Goal: Ask a question: Seek information or help from site administrators or community

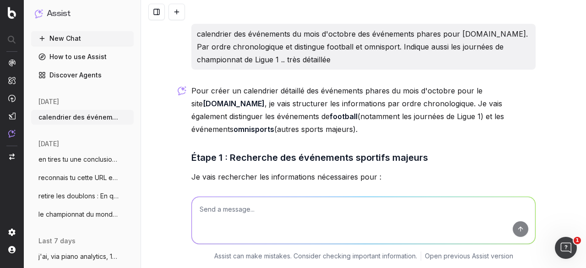
scroll to position [861, 0]
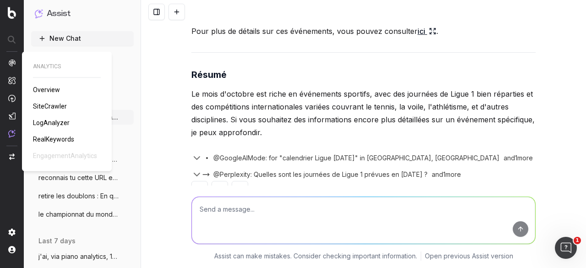
click at [45, 92] on span "Overview" at bounding box center [46, 89] width 27 height 7
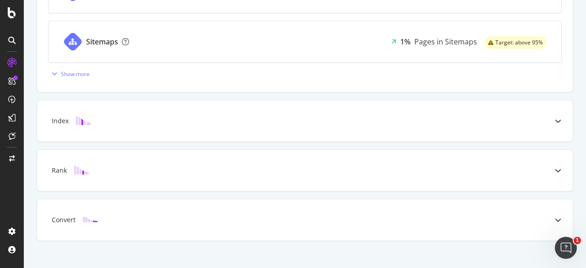
scroll to position [442, 0]
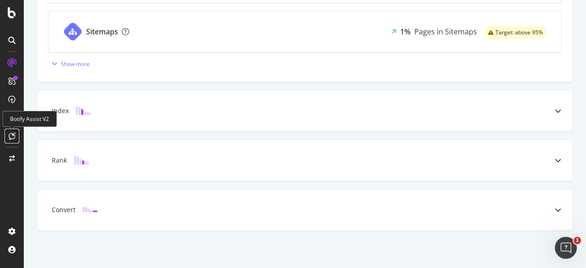
click at [12, 134] on icon at bounding box center [12, 135] width 7 height 7
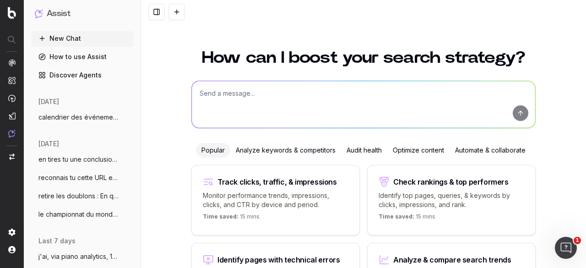
click at [238, 85] on textarea at bounding box center [364, 104] width 344 height 47
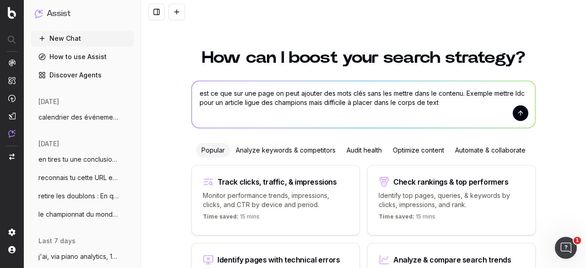
type textarea "est ce que sur une page on peut ajouter des mots clés sans les mettre dans le c…"
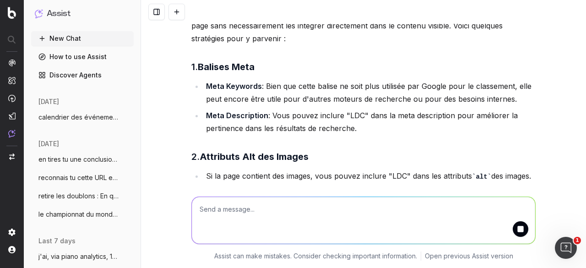
scroll to position [92, 0]
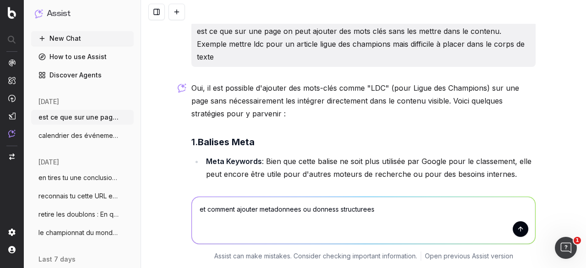
scroll to position [49, 0]
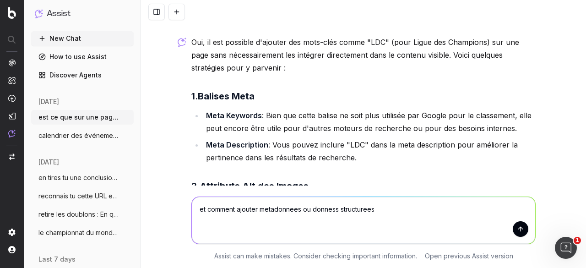
click at [268, 206] on textarea "et comment ajouter metadonnees ou donness structurees" at bounding box center [364, 220] width 344 height 47
type textarea "et comment ajouter balises meta ou donness structurees"
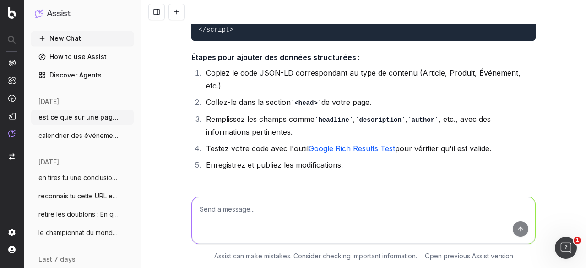
scroll to position [1606, 0]
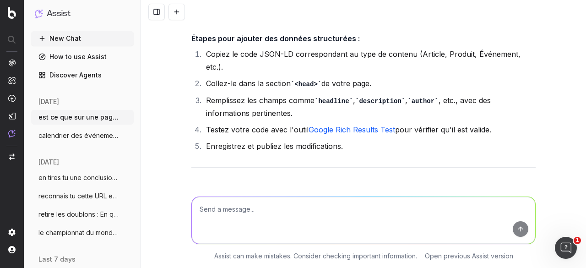
click at [309, 127] on link "Google Rich Results Test" at bounding box center [352, 129] width 87 height 9
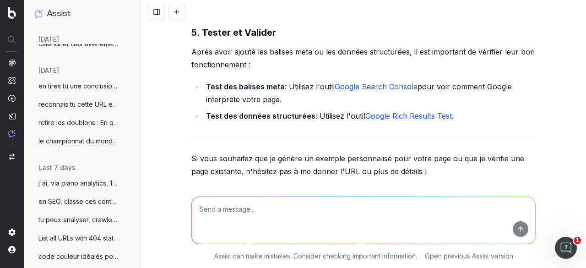
scroll to position [2110, 0]
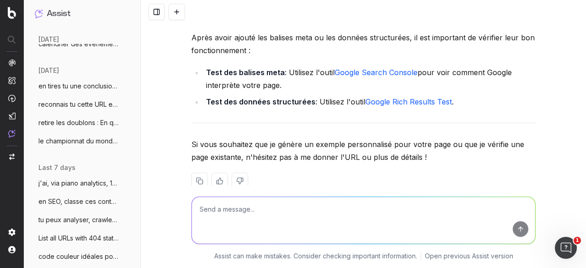
click at [351, 68] on link "Google Search Console" at bounding box center [376, 72] width 83 height 9
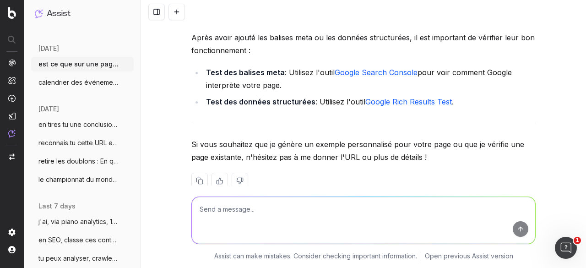
scroll to position [0, 0]
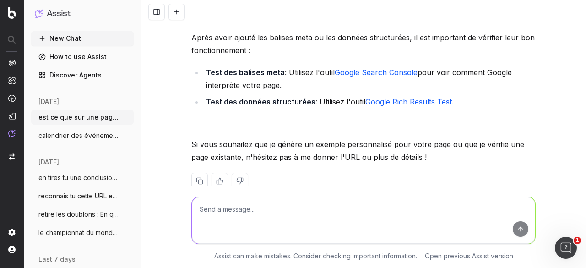
click at [76, 136] on span "calendrier des événements du mois d'octo" at bounding box center [78, 135] width 81 height 9
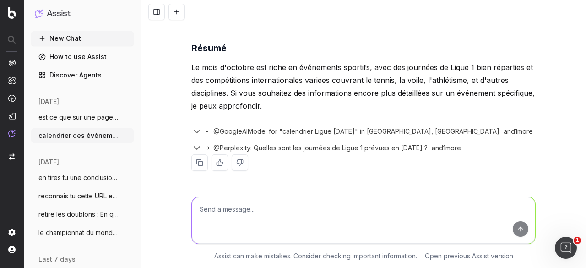
scroll to position [612, 0]
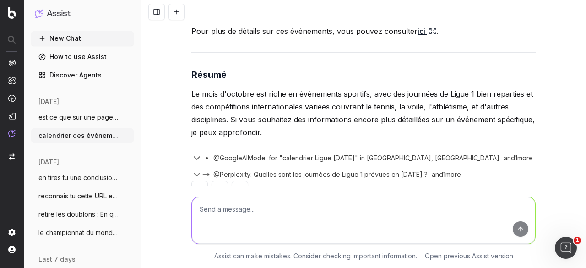
click at [238, 211] on textarea at bounding box center [364, 220] width 344 height 47
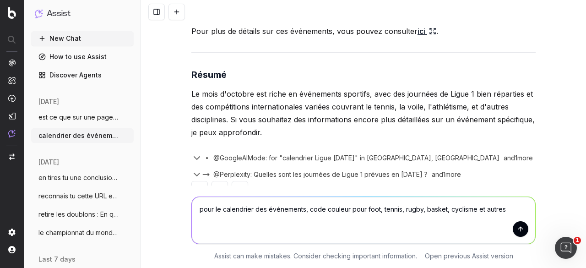
type textarea "pour le calendrier des événements, code couleur pour foot, tennis, rugby, baske…"
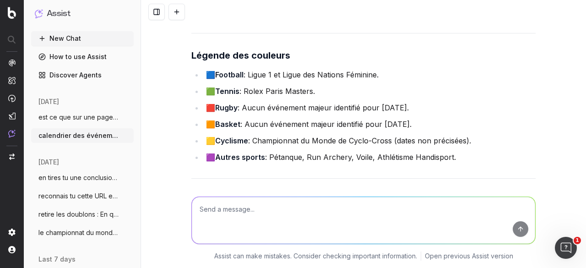
scroll to position [1377, 0]
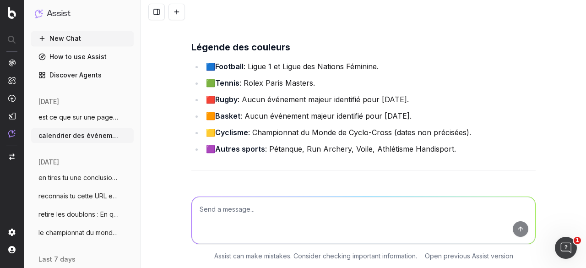
click at [240, 211] on textarea at bounding box center [364, 220] width 344 height 47
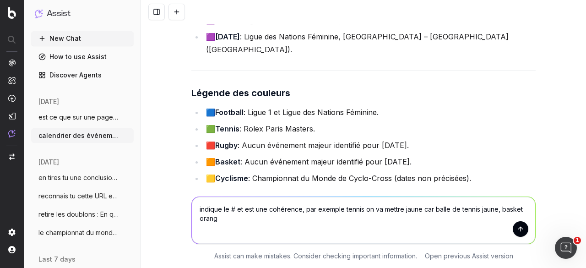
type textarea "indique le # et est une cohérence, par exemple tennis on va mettre jaune car ba…"
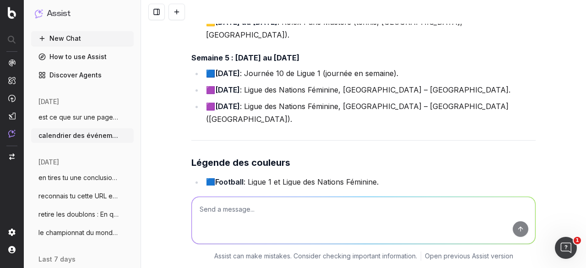
scroll to position [2101, 0]
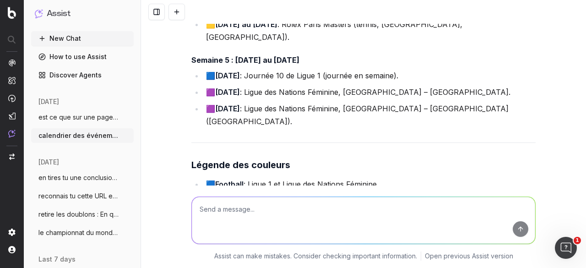
click at [250, 211] on textarea at bounding box center [364, 220] width 344 height 47
type textarea "foot vert carterrain vert, indique le code hex des couleurs"
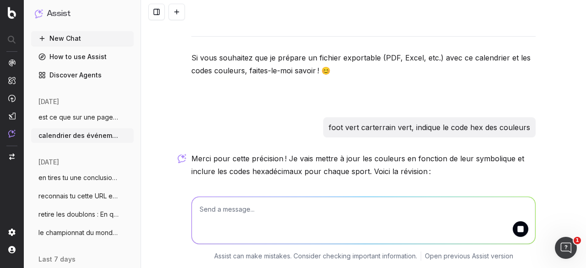
scroll to position [2386, 0]
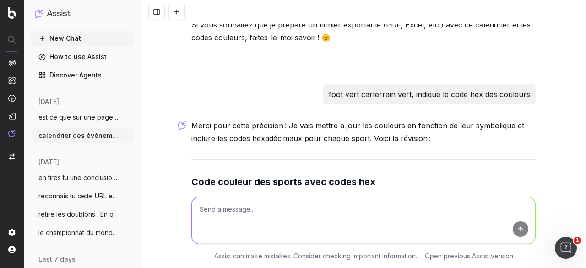
drag, startPoint x: 268, startPoint y: 108, endPoint x: 300, endPoint y: 110, distance: 31.3
click at [300, 195] on li "🟩 Football : Vert (#008000) – Représente le terrain de football." at bounding box center [369, 201] width 333 height 13
copy li "#008000"
click at [288, 211] on li "🟨 Tennis : Jaune (#FFD700) – Comme la balle de tennis." at bounding box center [369, 217] width 333 height 13
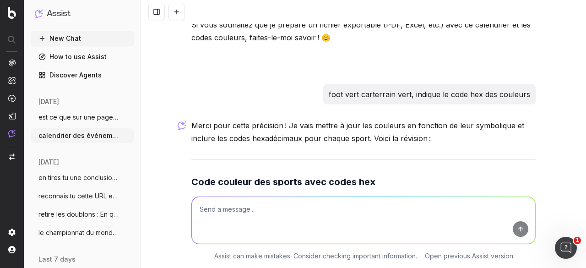
copy li "FFD700"
click at [291, 228] on li "🟧 Basket : Orange (#FFA500) – Comme le ballon de basket." at bounding box center [369, 234] width 333 height 13
copy li "FFA500"
click at [291, 244] on li "🟥 Rugby : Rouge (#FF0000) – Énergie et intensité." at bounding box center [369, 250] width 333 height 13
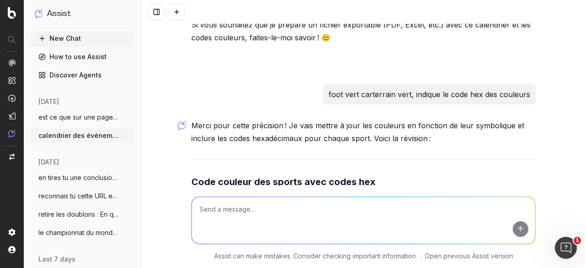
click at [291, 244] on li "🟥 Rugby : Rouge (#FF0000) – Énergie et intensité." at bounding box center [369, 250] width 333 height 13
copy li "FF0000"
click at [286, 261] on li "🟦 Cyclisme : Bleu (#0000FF) – Associé à la vitesse et au dynamisme." at bounding box center [369, 267] width 333 height 13
copy li "0000FF"
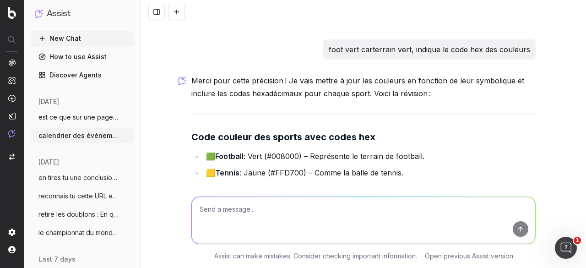
scroll to position [2523, 0]
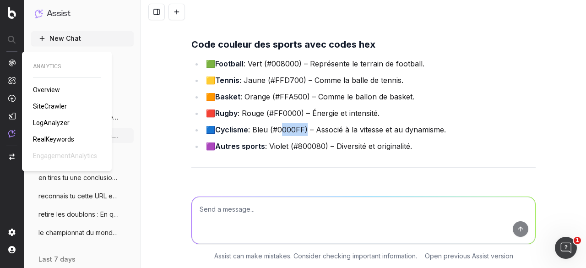
click at [55, 89] on span "Overview" at bounding box center [46, 89] width 27 height 7
